Goal: Information Seeking & Learning: Learn about a topic

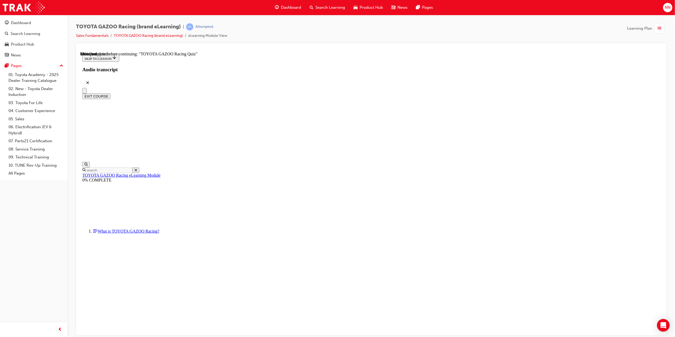
scroll to position [1848, 0]
drag, startPoint x: 399, startPoint y: 324, endPoint x: 403, endPoint y: 322, distance: 4.7
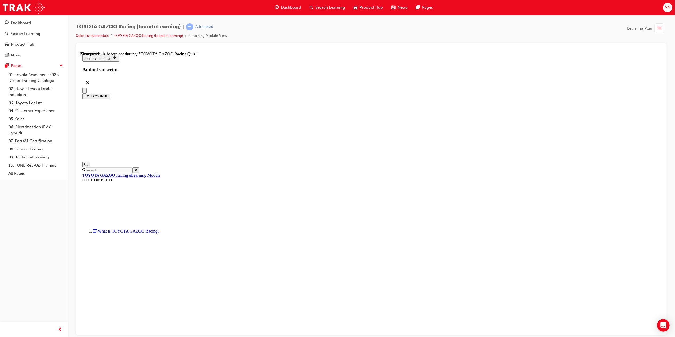
radio input "true"
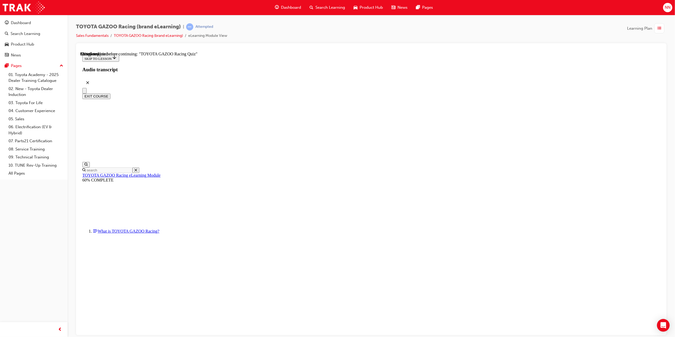
radio input "true"
click at [80, 51] on div "SUBMIT" at bounding box center [80, 51] width 0 height 0
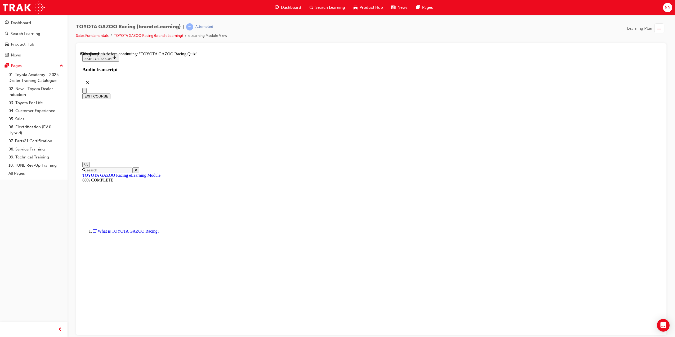
radio input "true"
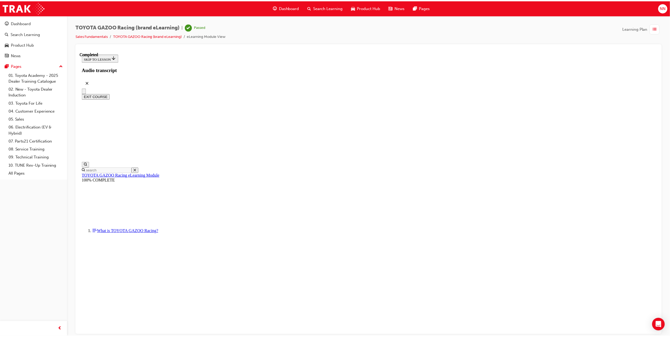
scroll to position [492, 0]
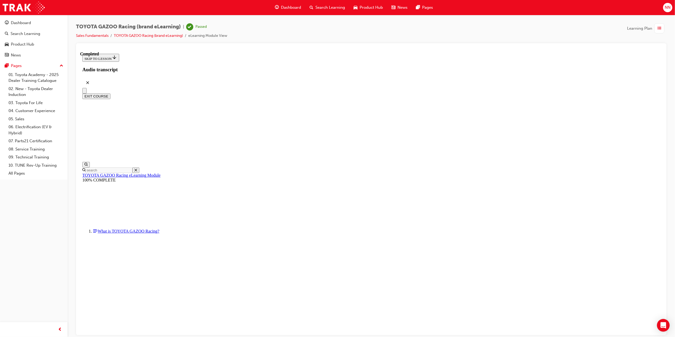
click at [655, 30] on div "button" at bounding box center [660, 28] width 10 height 10
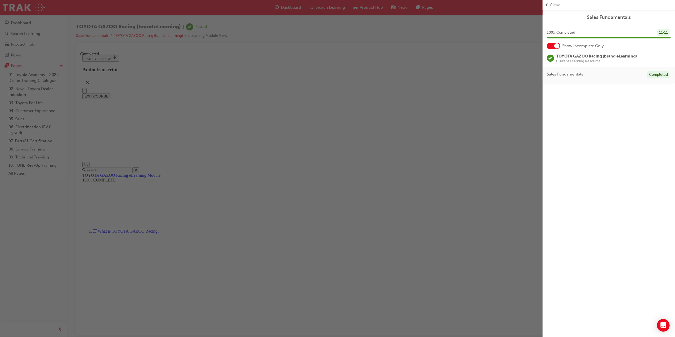
click at [554, 5] on span "Close" at bounding box center [555, 5] width 10 height 6
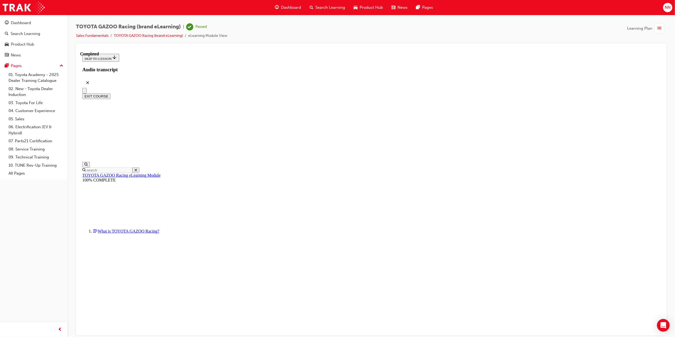
click at [658, 28] on span "list-icon" at bounding box center [660, 28] width 4 height 7
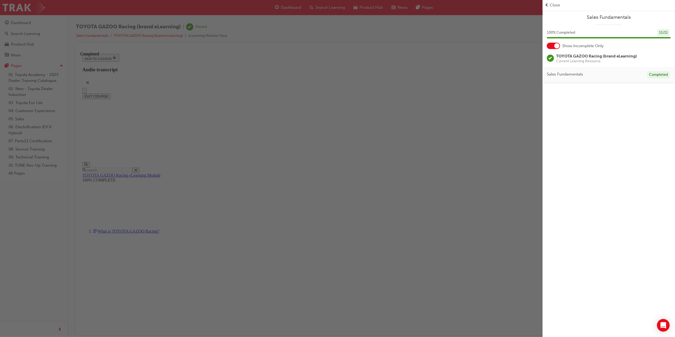
click at [255, 110] on div "button" at bounding box center [271, 168] width 543 height 337
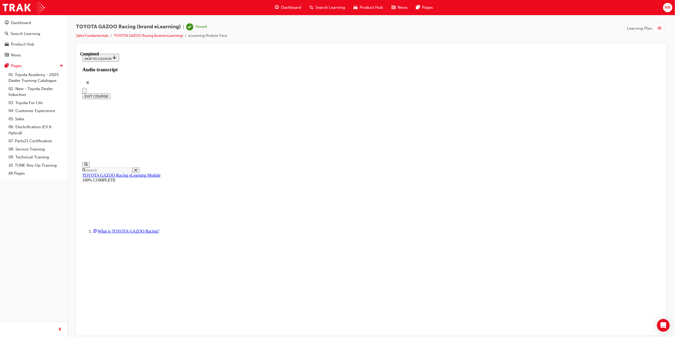
click at [291, 9] on span "Dashboard" at bounding box center [291, 8] width 20 height 6
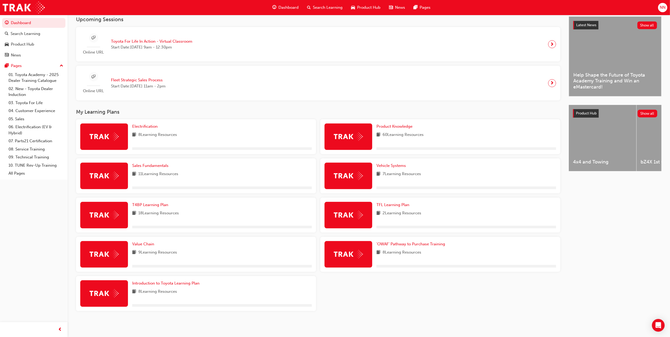
scroll to position [121, 0]
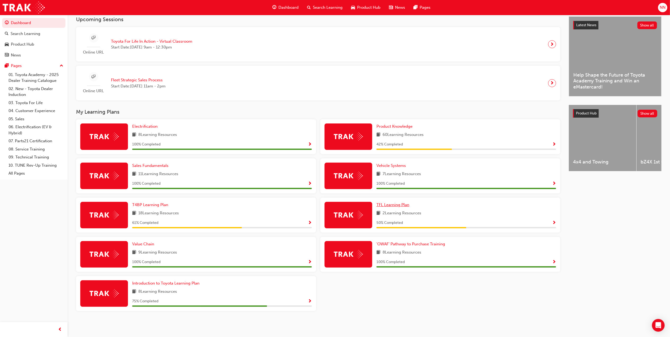
click at [395, 206] on span "TFL Learning Plan" at bounding box center [392, 204] width 33 height 5
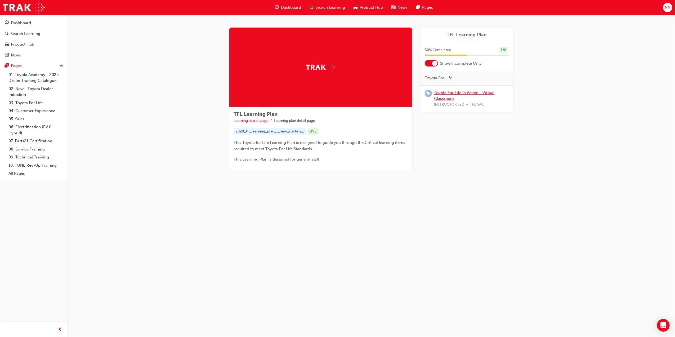
click at [474, 93] on link "Toyota For Life In Action - Virtual Classroom" at bounding box center [464, 95] width 60 height 11
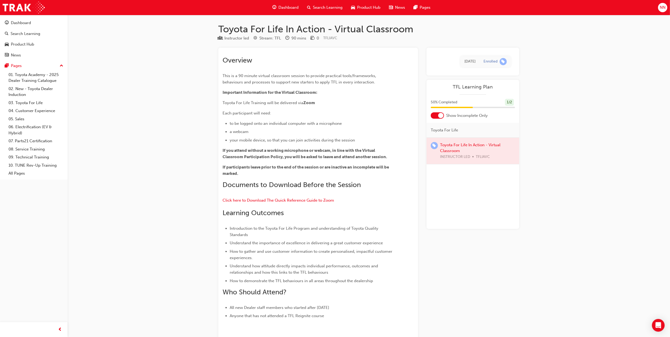
click at [282, 7] on span "Dashboard" at bounding box center [288, 8] width 20 height 6
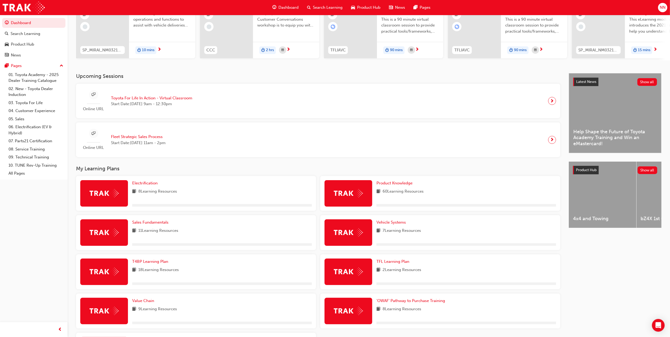
scroll to position [121, 0]
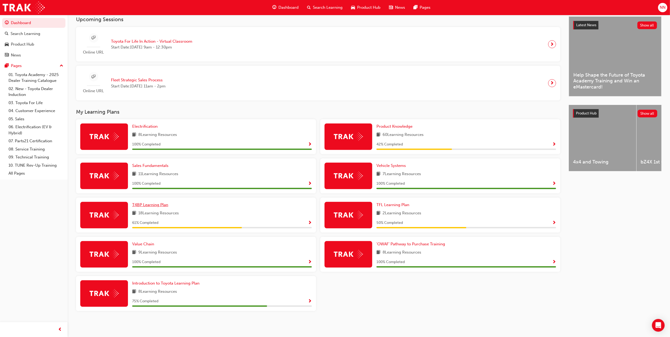
click at [154, 206] on span "T4BP Learning Plan" at bounding box center [150, 204] width 36 height 5
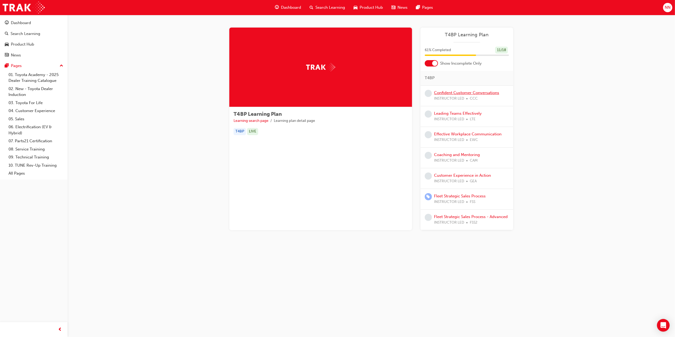
click at [465, 93] on link "Confident Customer Conversations" at bounding box center [466, 92] width 65 height 5
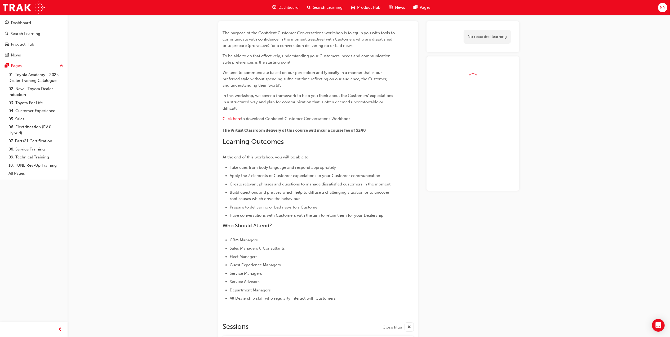
scroll to position [134, 0]
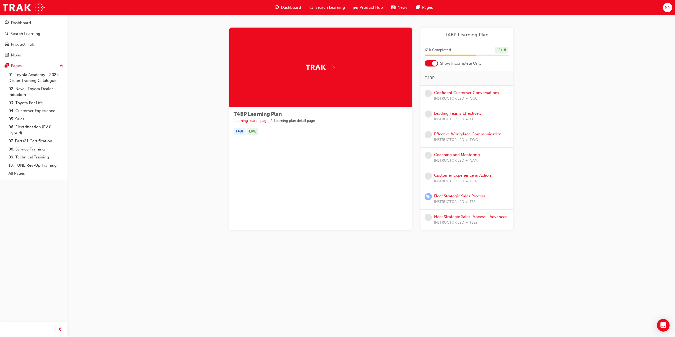
click at [460, 113] on link "Leading Teams Effectively" at bounding box center [458, 113] width 48 height 5
click at [468, 133] on link "Effective Workplace Communication" at bounding box center [468, 134] width 68 height 5
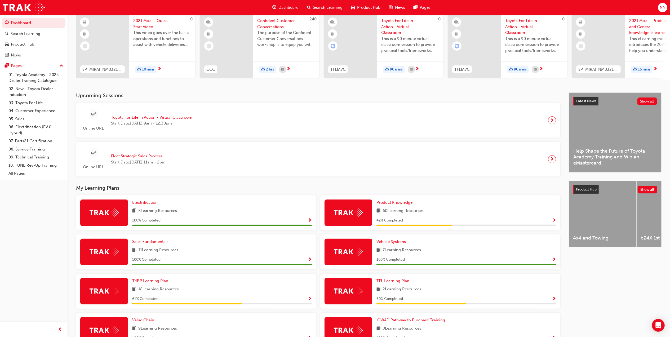
scroll to position [106, 0]
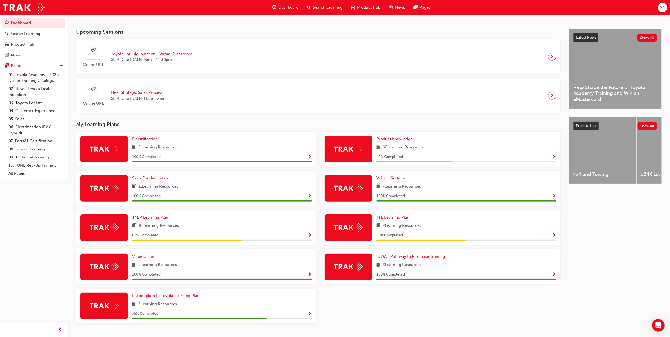
click at [145, 219] on span "T4BP Learning Plan" at bounding box center [150, 217] width 36 height 5
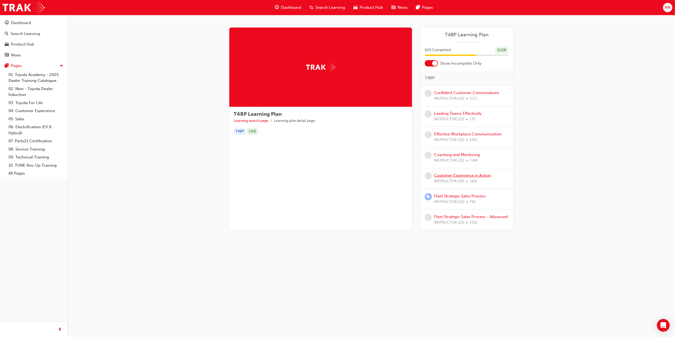
click at [466, 175] on link "Customer Experience in Action" at bounding box center [462, 175] width 57 height 5
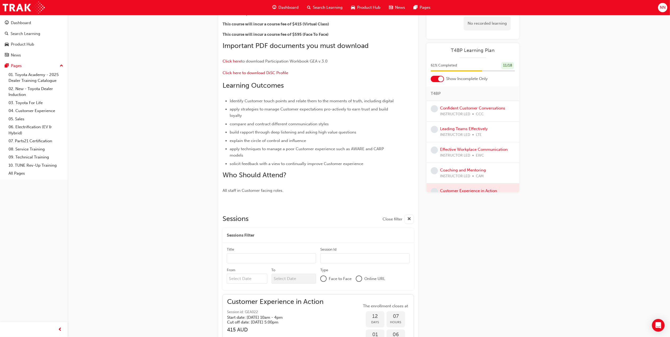
scroll to position [15, 0]
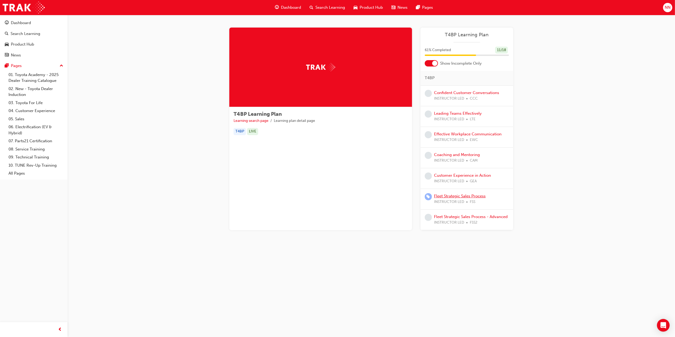
click at [468, 196] on link "Fleet Strategic Sales Process" at bounding box center [460, 196] width 52 height 5
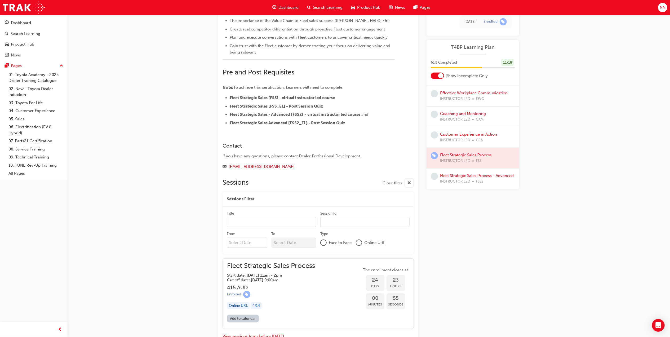
scroll to position [286, 0]
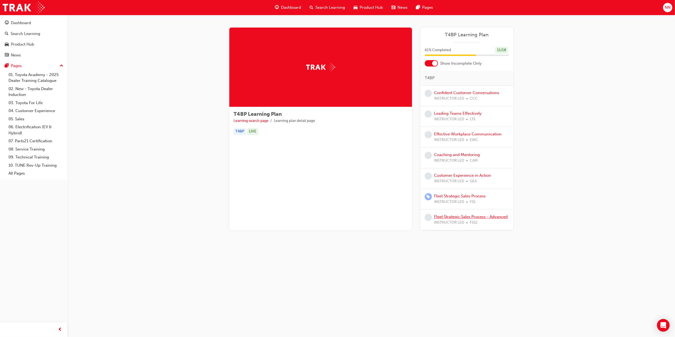
click at [490, 218] on link "Fleet Strategic Sales Process - Advanced" at bounding box center [471, 216] width 74 height 5
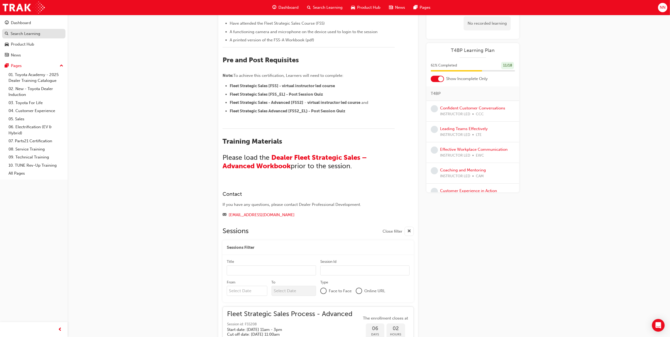
scroll to position [336, 0]
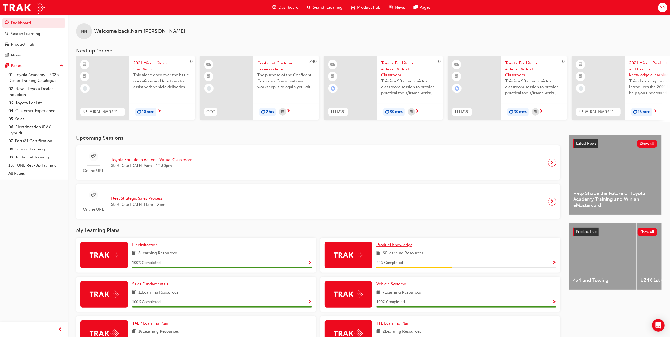
click at [402, 246] on span "Product Knowledge" at bounding box center [394, 244] width 36 height 5
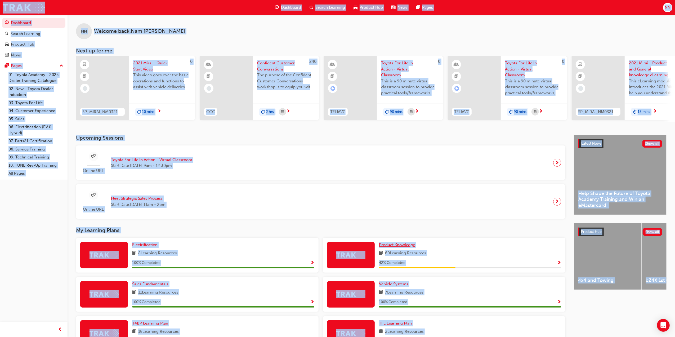
click at [402, 246] on div "NN Welcome back , Nam Nguyen Next up for me 0 SP_MIRAI_NM0321_VID 2021 Mirai - …" at bounding box center [337, 227] width 675 height 455
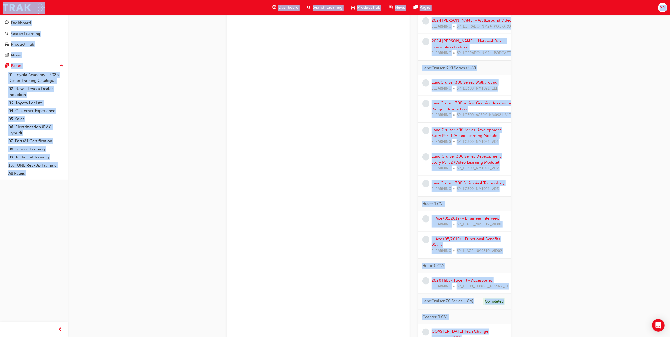
scroll to position [600, 0]
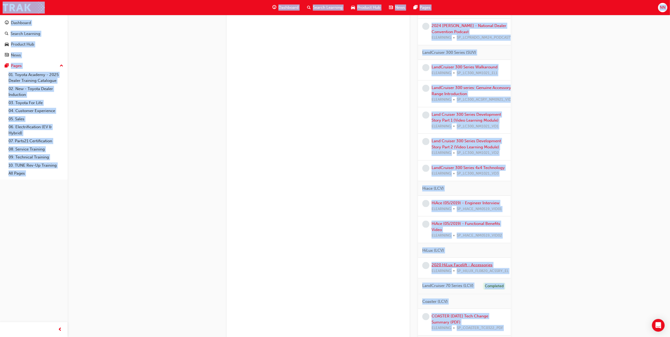
click at [471, 267] on link "2020 HiLux Facelift - Accessories" at bounding box center [461, 264] width 61 height 5
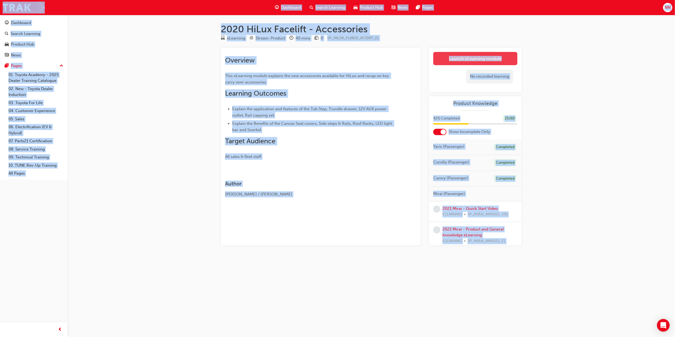
click at [488, 57] on link "Launch eLearning module" at bounding box center [475, 58] width 84 height 13
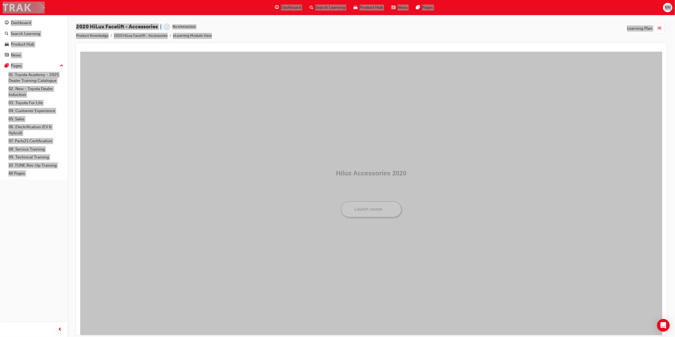
click at [380, 204] on button "Launch course" at bounding box center [371, 209] width 61 height 16
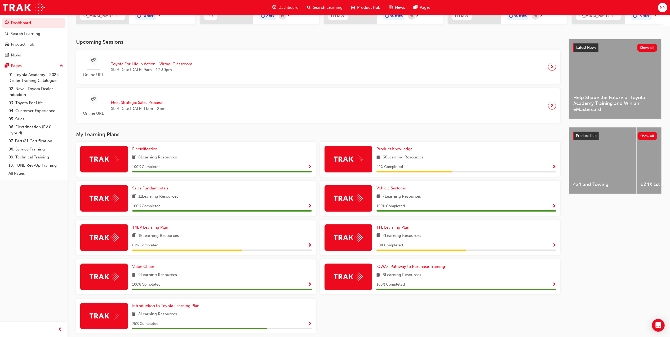
scroll to position [106, 0]
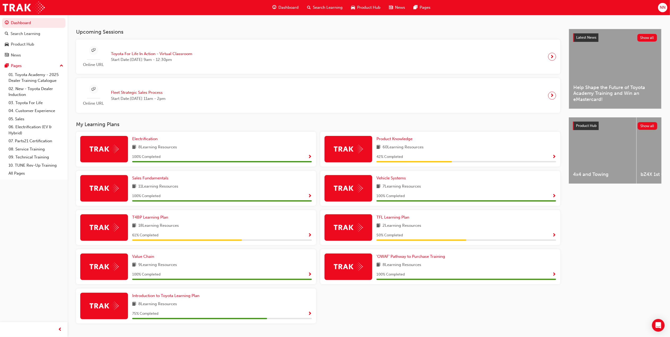
click at [397, 216] on div "TFL Learning Plan 2 Learning Resources 50 % Completed" at bounding box center [440, 227] width 240 height 35
click at [398, 220] on span "TFL Learning Plan" at bounding box center [392, 217] width 33 height 5
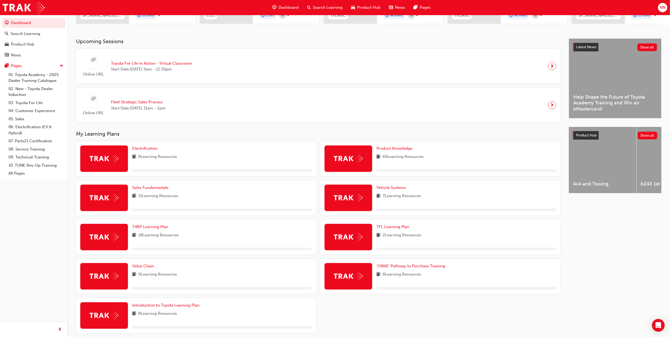
scroll to position [106, 0]
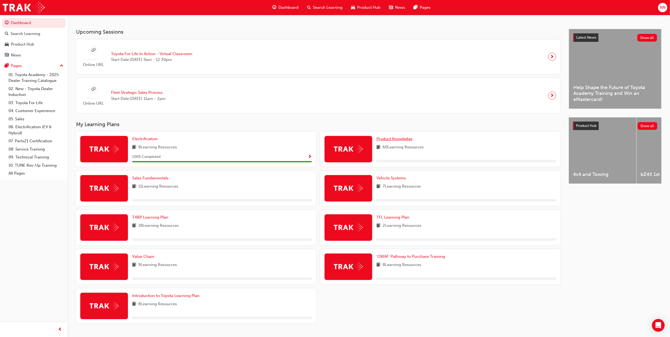
click at [389, 141] on span "Product Knowledge" at bounding box center [394, 138] width 36 height 5
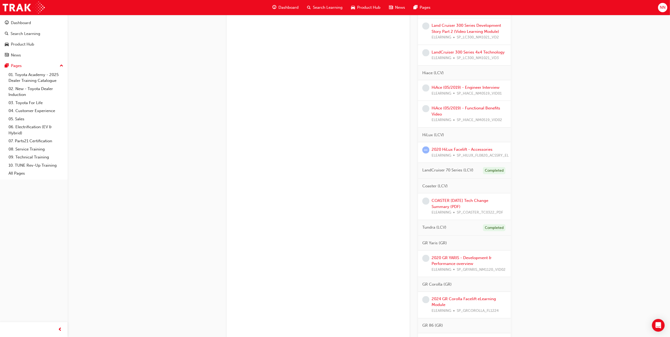
scroll to position [713, 0]
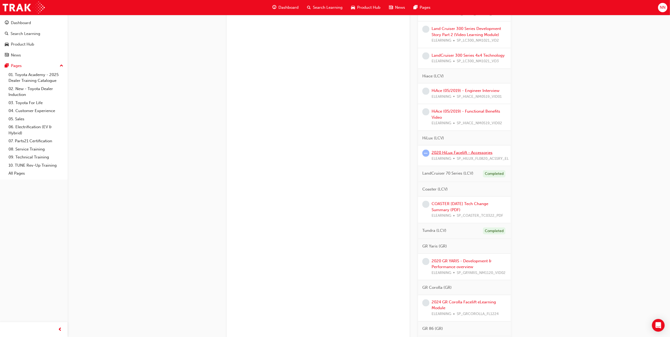
click at [474, 155] on link "2020 HiLux Facelift - Accessories" at bounding box center [461, 152] width 61 height 5
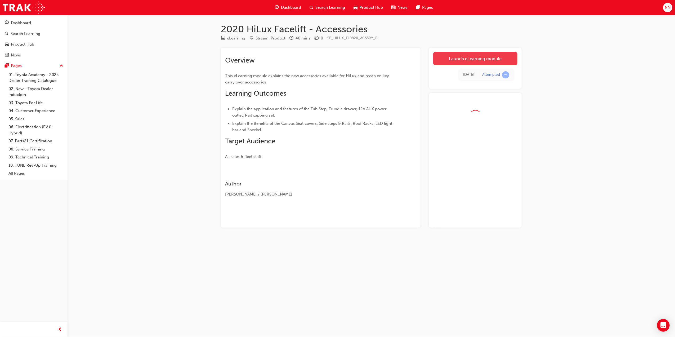
click at [461, 61] on link "Launch eLearning module" at bounding box center [475, 58] width 84 height 13
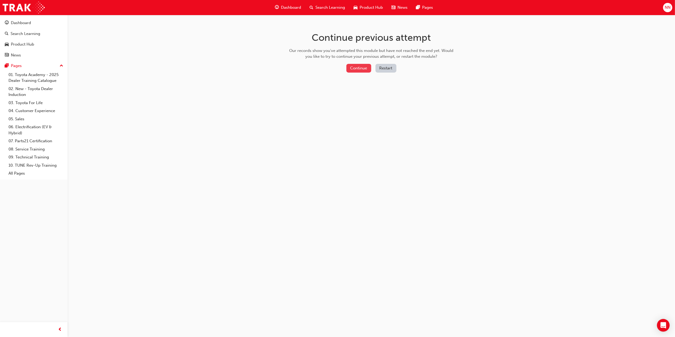
click at [355, 67] on button "Continue" at bounding box center [358, 68] width 25 height 9
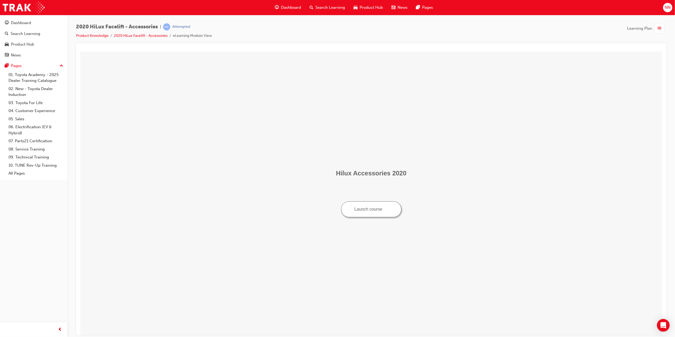
click at [395, 207] on button "Launch course" at bounding box center [371, 209] width 61 height 16
click at [267, 130] on td "Hilux Accessories 2020 Launch course" at bounding box center [371, 193] width 578 height 279
click at [268, 130] on td "Hilux Accessories 2020 Launch course" at bounding box center [371, 193] width 578 height 279
click at [385, 210] on button "Launch course" at bounding box center [371, 209] width 61 height 16
click at [296, 8] on span "Dashboard" at bounding box center [291, 8] width 20 height 6
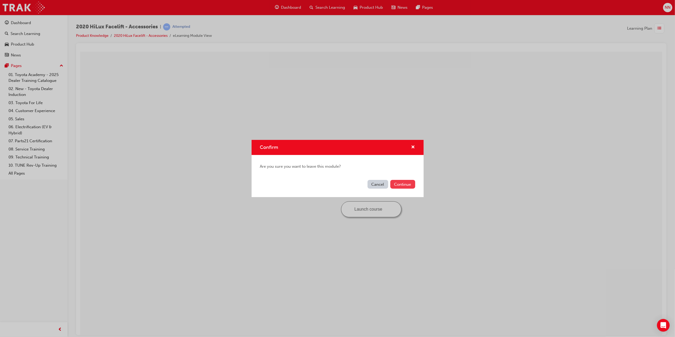
click at [410, 182] on button "Continue" at bounding box center [402, 184] width 25 height 9
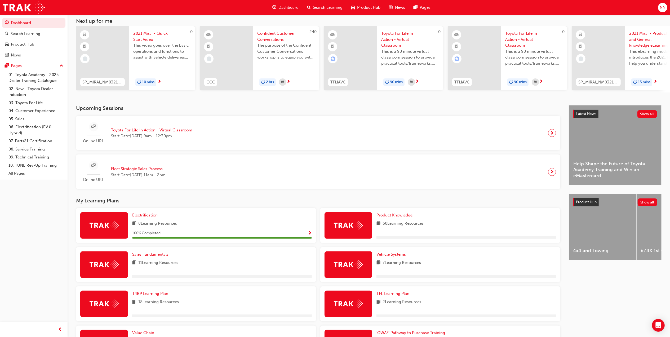
scroll to position [106, 0]
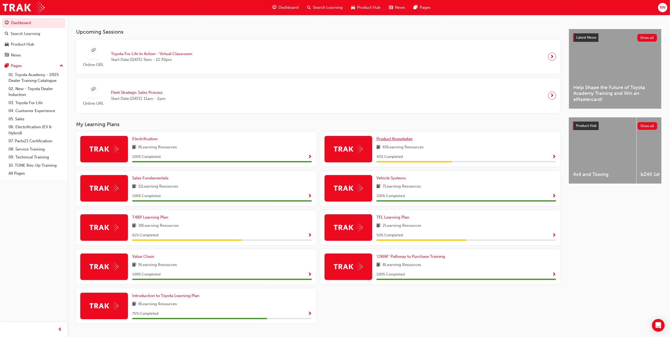
click at [394, 138] on span "Product Knowledge" at bounding box center [394, 138] width 36 height 5
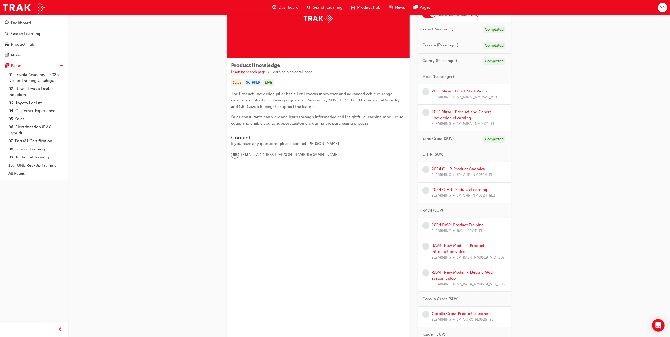
scroll to position [70, 0]
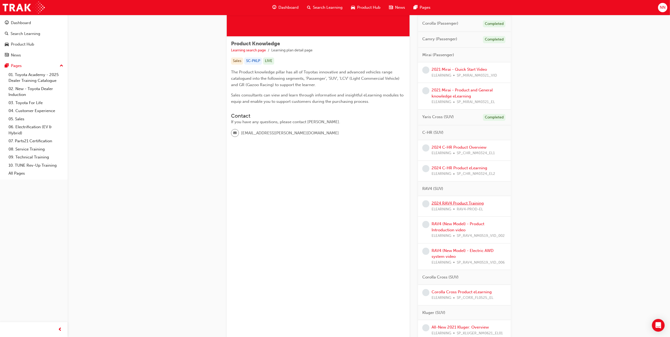
click at [456, 203] on link "2024 RAV4 Product Training" at bounding box center [457, 203] width 52 height 5
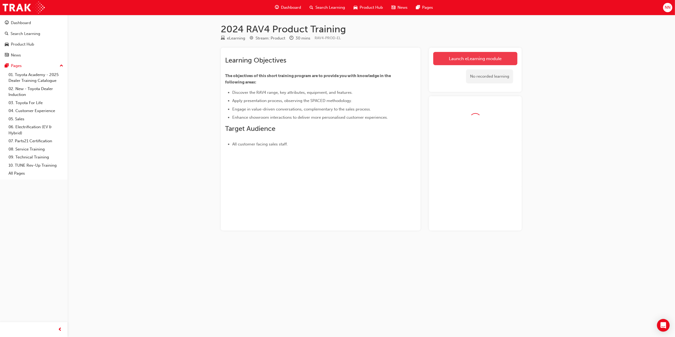
click at [469, 61] on link "Launch eLearning module" at bounding box center [475, 58] width 84 height 13
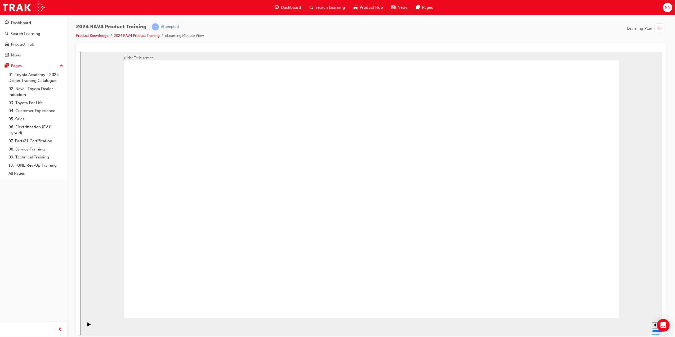
drag, startPoint x: 575, startPoint y: 292, endPoint x: 575, endPoint y: 296, distance: 3.7
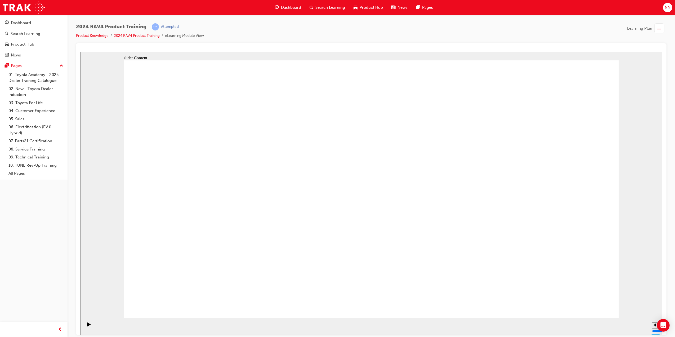
click at [581, 294] on div "Toyota Australia’s Product Lineup Points of difference Click on the models to r…" at bounding box center [370, 191] width 495 height 262
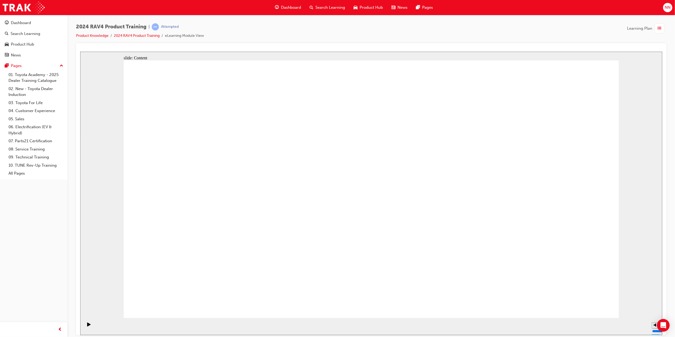
radio input "true"
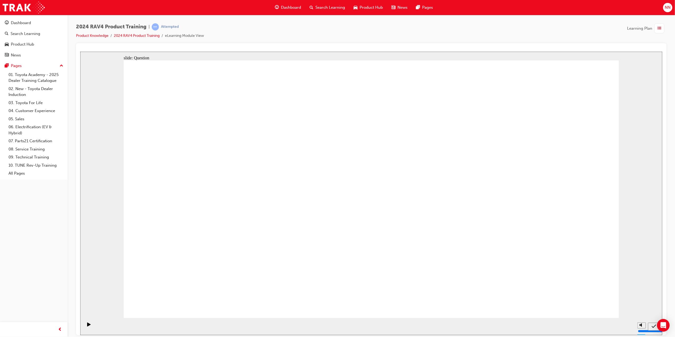
radio input "true"
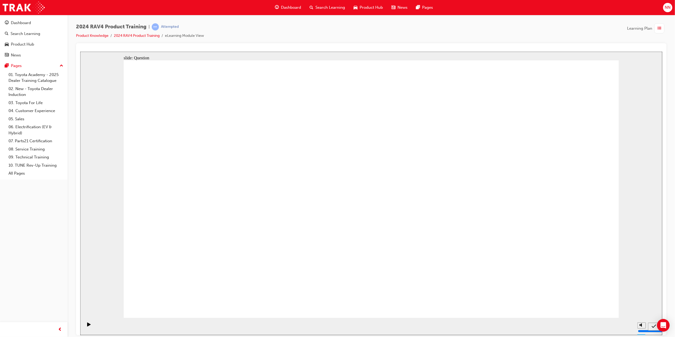
radio input "true"
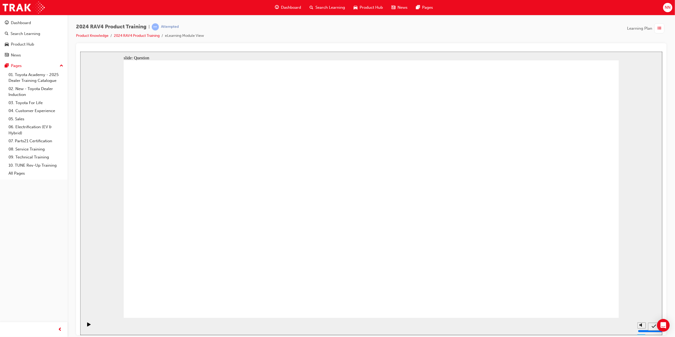
radio input "true"
